Goal: Ask a question: Seek information or help from site administrators or community

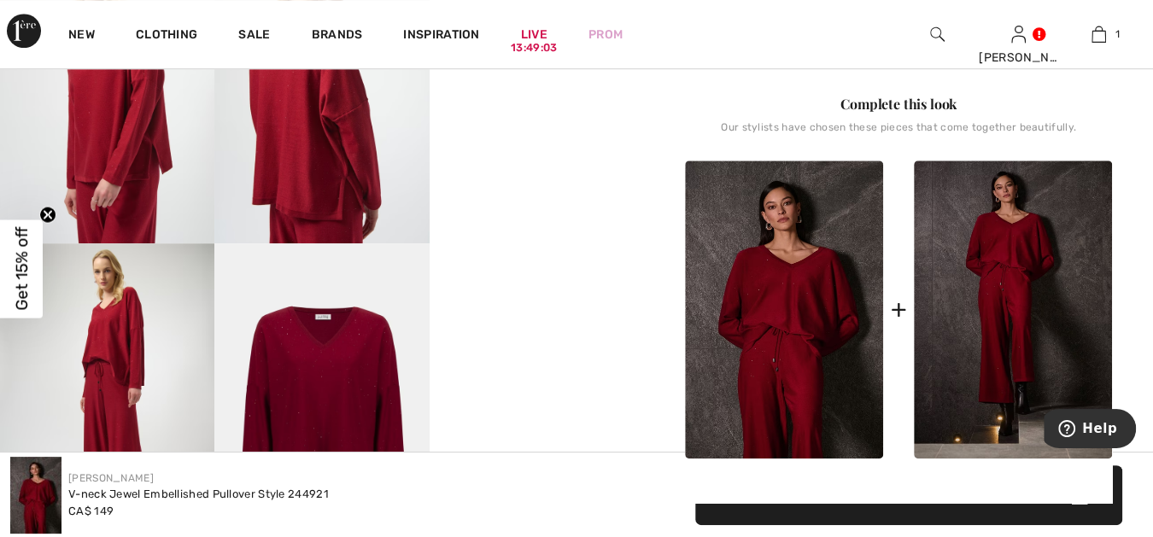
scroll to position [822, 0]
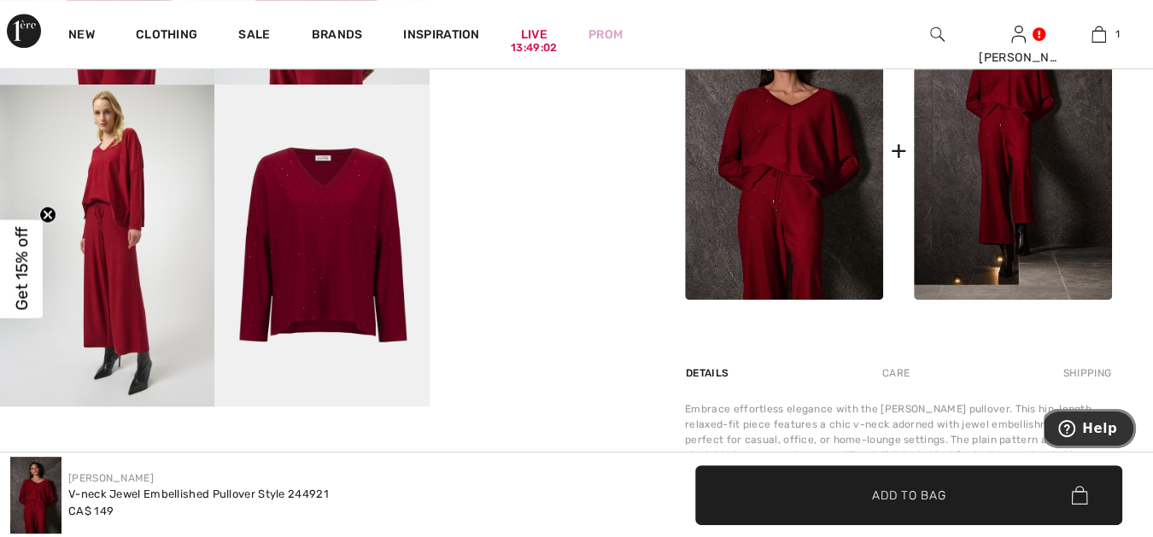
click at [1096, 425] on span "Help" at bounding box center [1099, 428] width 35 height 15
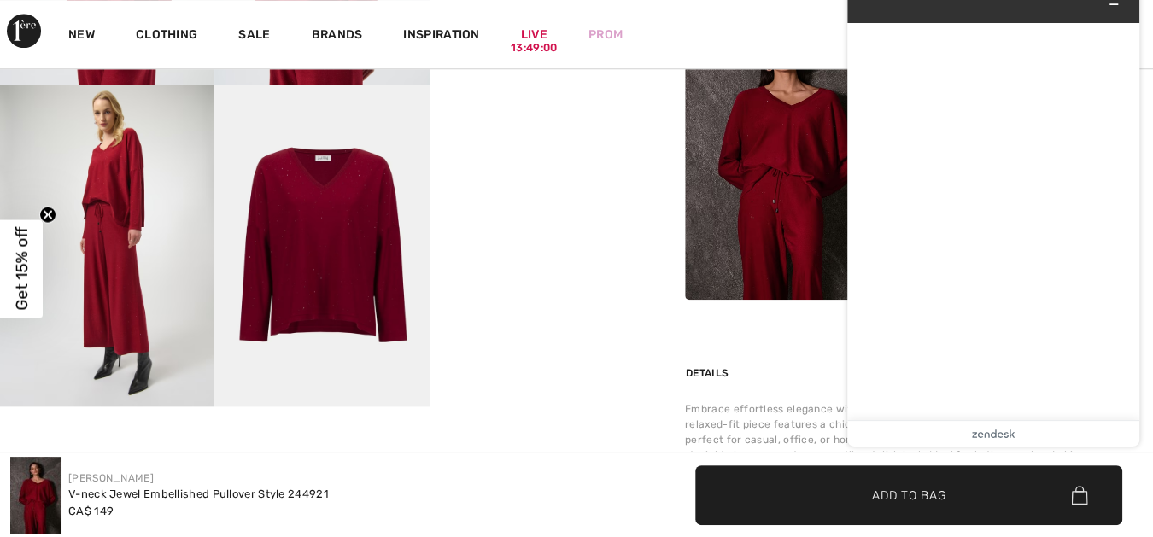
scroll to position [0, 0]
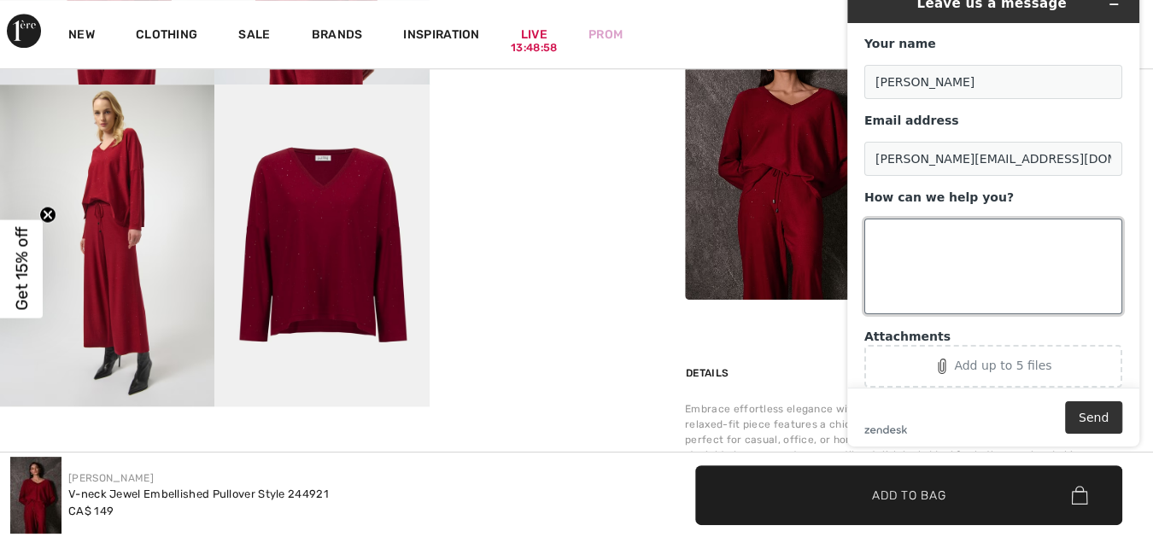
click at [877, 229] on textarea "How can we help you?" at bounding box center [993, 267] width 258 height 96
paste textarea "Style 244921"
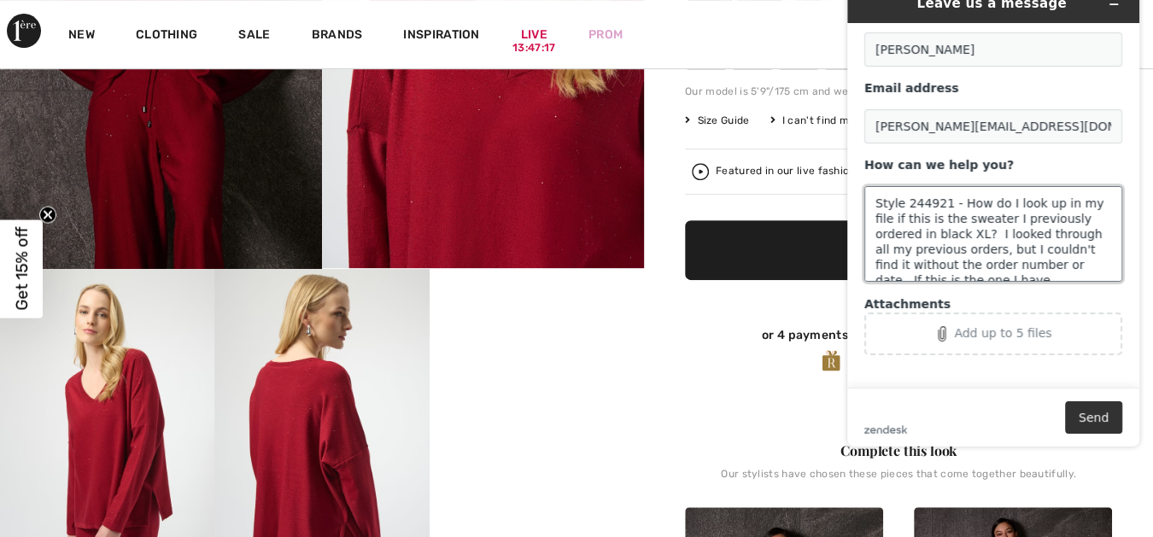
scroll to position [6, 0]
click at [1060, 274] on textarea "Style 244921 - How do I look up in my file if this is the sweater I previously …" at bounding box center [993, 234] width 258 height 96
click at [1060, 273] on textarea "Style 244921 - How do I look up in my file if this is the sweater I previously …" at bounding box center [993, 234] width 258 height 96
click at [927, 272] on textarea "Style 244921 - How do I look up in my file if this is the sweater I previously …" at bounding box center [993, 234] width 258 height 96
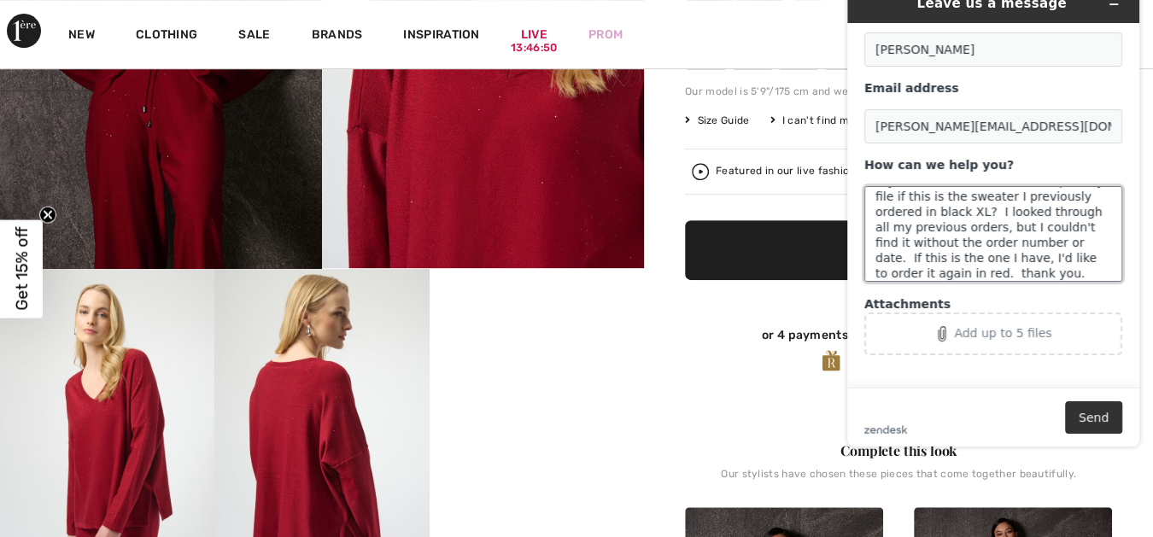
click at [918, 273] on textarea "Style 244921 - How do I look up in my file if this is the sweater I previously …" at bounding box center [993, 234] width 258 height 96
type textarea "Style 244921 - How do I look up in my file if this is the sweater I previously …"
click at [1096, 413] on button "Send" at bounding box center [1093, 417] width 57 height 32
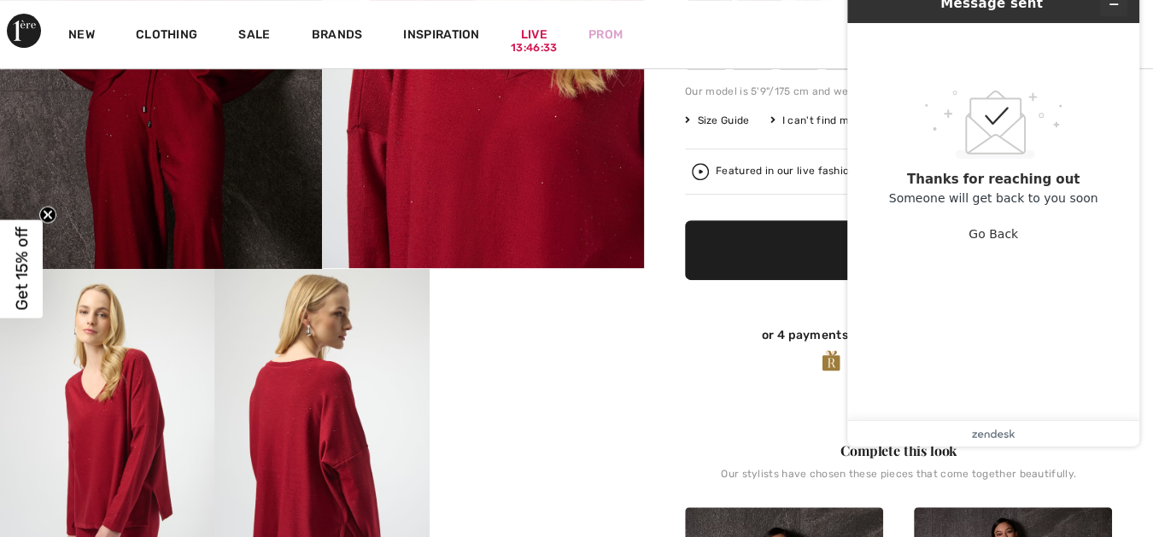
click at [1113, 2] on icon "Minimize widget" at bounding box center [1114, 4] width 12 height 12
